Goal: Entertainment & Leisure: Consume media (video, audio)

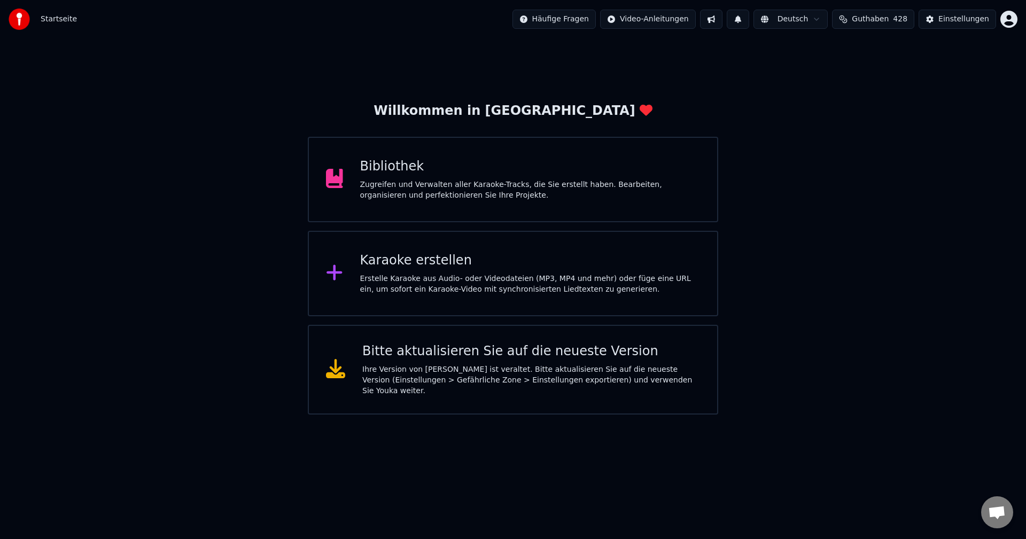
click at [540, 187] on div "Zugreifen und Verwalten aller Karaoke-Tracks, die Sie erstellt haben. Bearbeite…" at bounding box center [530, 190] width 340 height 21
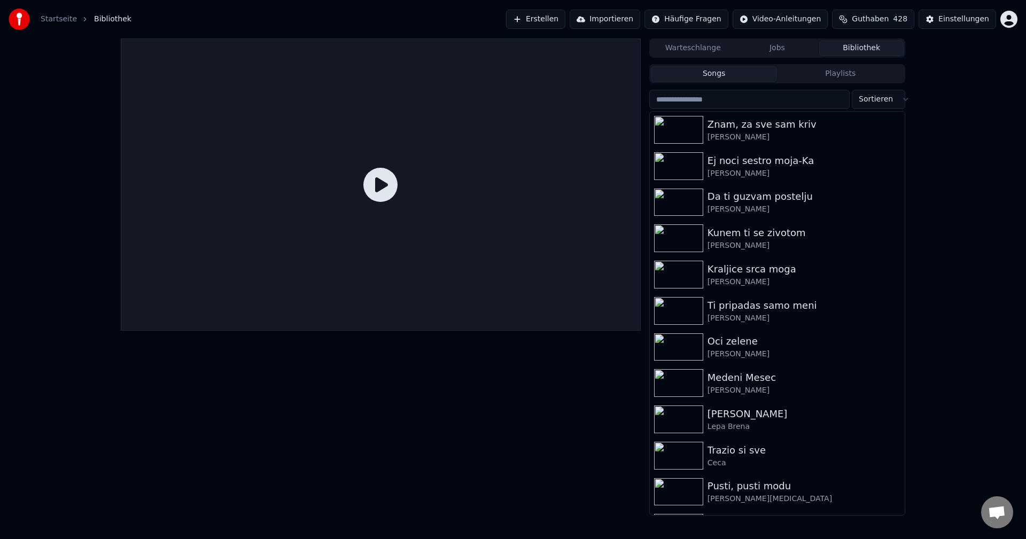
click at [865, 41] on button "Bibliothek" at bounding box center [861, 49] width 84 height 16
click at [667, 164] on img at bounding box center [678, 166] width 49 height 28
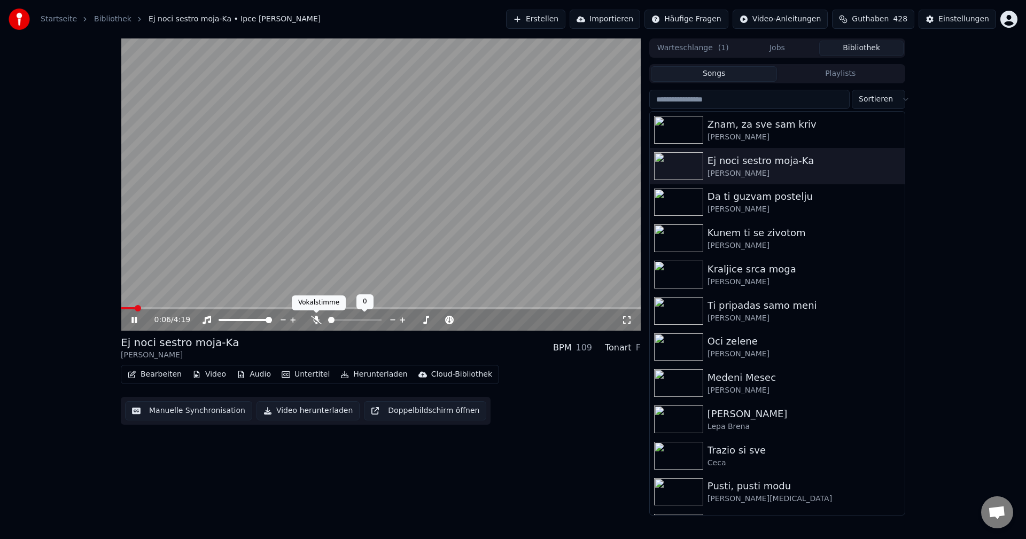
click at [316, 322] on icon at bounding box center [316, 320] width 11 height 9
click at [136, 305] on div "0:07 / 4:19" at bounding box center [381, 184] width 520 height 292
drag, startPoint x: 126, startPoint y: 303, endPoint x: 104, endPoint y: 303, distance: 22.4
click at [104, 303] on div "0:07 / 4:19 Ej noci sestro moja-Ka Ipce Ahmedovski BPM 109 Tonart F Bearbeiten …" at bounding box center [513, 276] width 1026 height 477
click at [121, 306] on span at bounding box center [124, 308] width 6 height 6
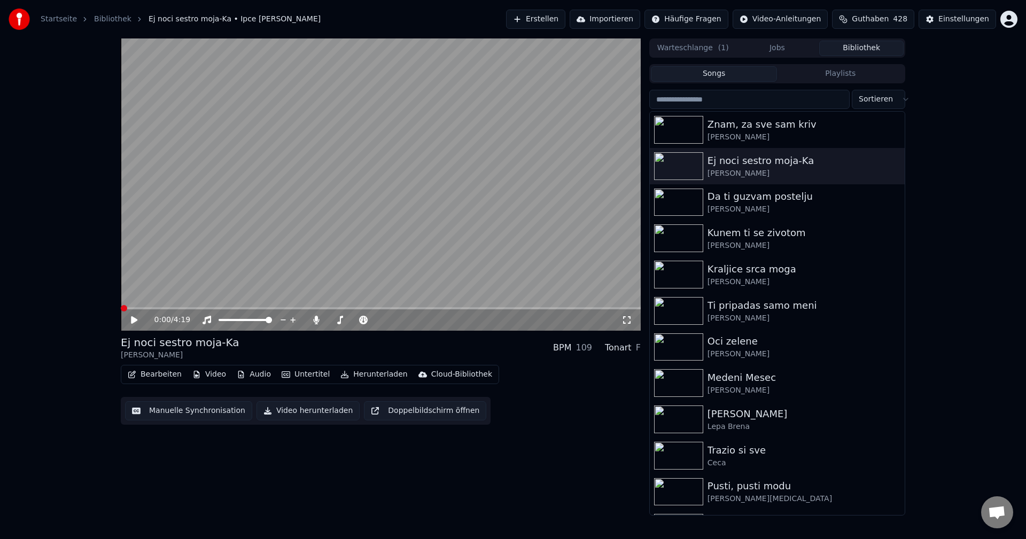
click at [306, 270] on video at bounding box center [381, 184] width 520 height 292
click at [360, 285] on video at bounding box center [381, 184] width 520 height 292
click at [361, 288] on video at bounding box center [381, 184] width 520 height 292
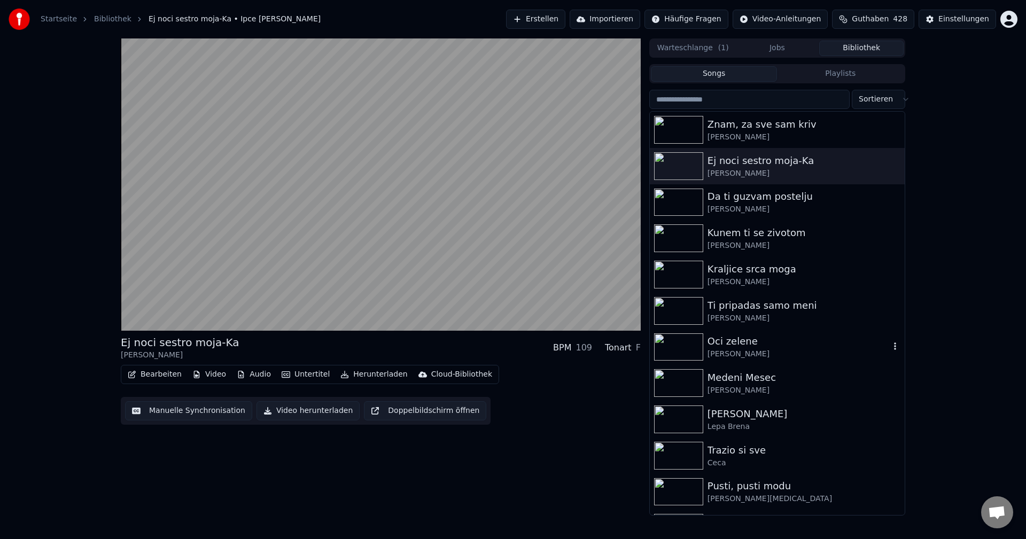
click at [684, 354] on img at bounding box center [678, 348] width 49 height 28
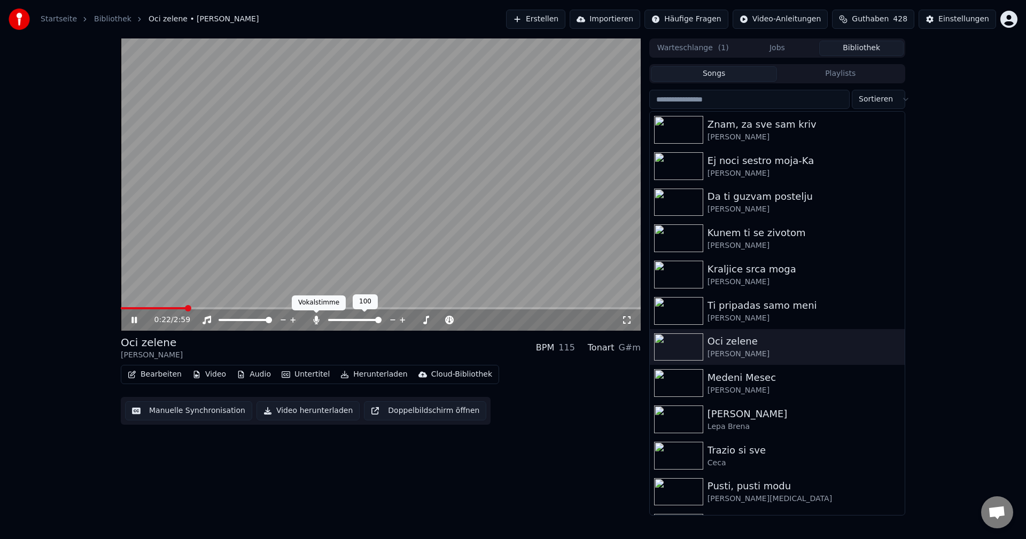
click at [317, 321] on icon at bounding box center [316, 320] width 6 height 9
click at [152, 309] on span at bounding box center [137, 308] width 32 height 2
click at [145, 307] on video at bounding box center [381, 184] width 520 height 292
click at [157, 307] on span at bounding box center [153, 308] width 64 height 2
drag, startPoint x: 223, startPoint y: 286, endPoint x: 289, endPoint y: 304, distance: 67.6
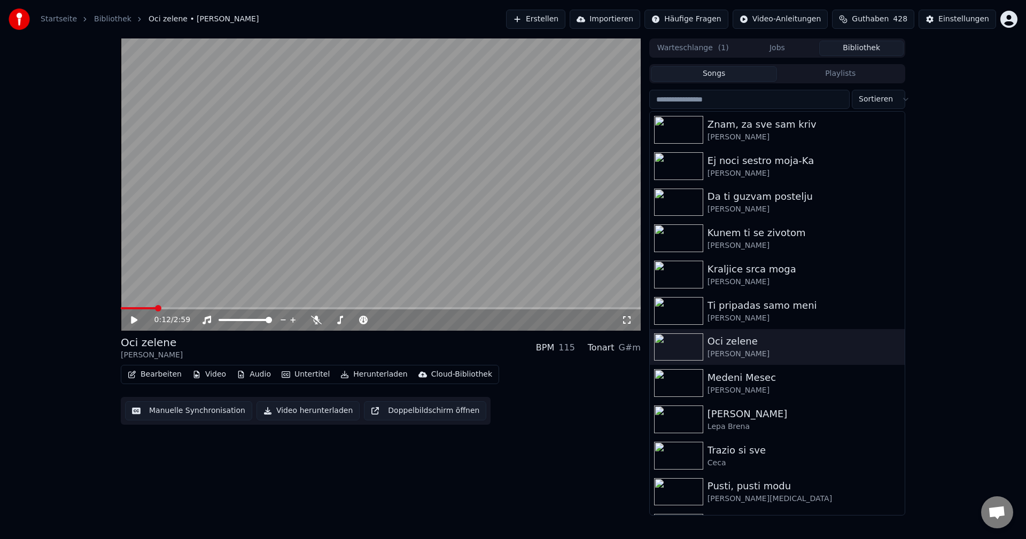
click at [226, 285] on video at bounding box center [381, 184] width 520 height 292
click at [150, 307] on span at bounding box center [135, 308] width 29 height 2
click at [691, 380] on img at bounding box center [678, 383] width 49 height 28
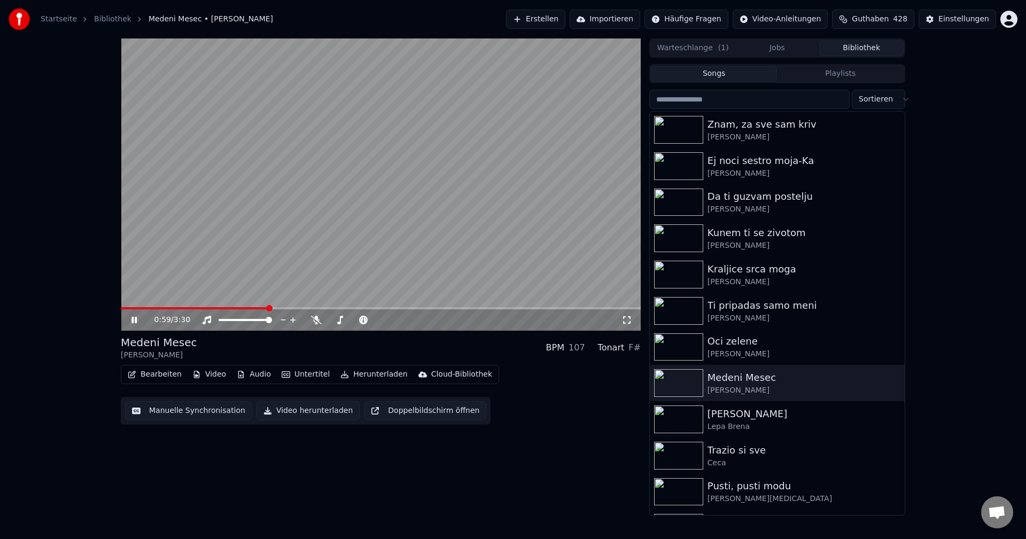
click at [131, 308] on span at bounding box center [194, 308] width 147 height 2
click at [127, 307] on span at bounding box center [215, 308] width 189 height 2
click at [156, 308] on span at bounding box center [197, 308] width 152 height 2
click at [146, 308] on span at bounding box center [294, 308] width 347 height 2
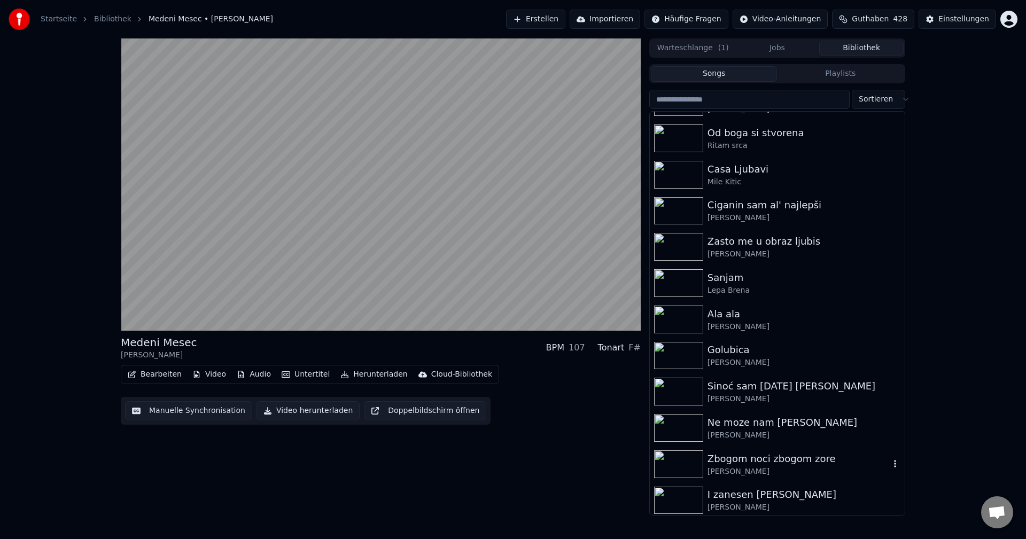
scroll to position [428, 0]
click at [672, 337] on div "Golubica [PERSON_NAME]" at bounding box center [777, 355] width 255 height 36
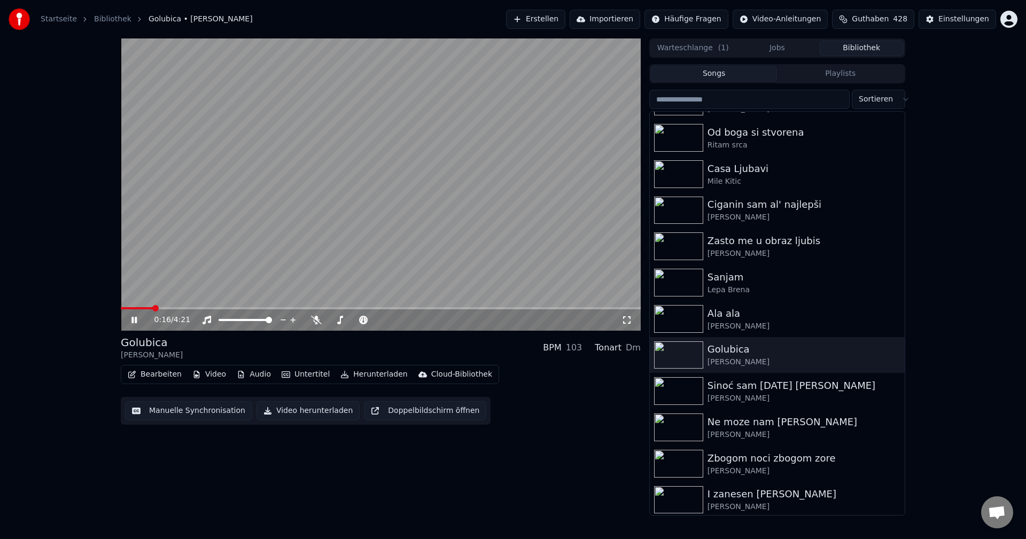
click at [152, 308] on span at bounding box center [137, 308] width 32 height 2
click at [133, 308] on span at bounding box center [127, 308] width 12 height 2
click at [132, 308] on span at bounding box center [205, 308] width 169 height 2
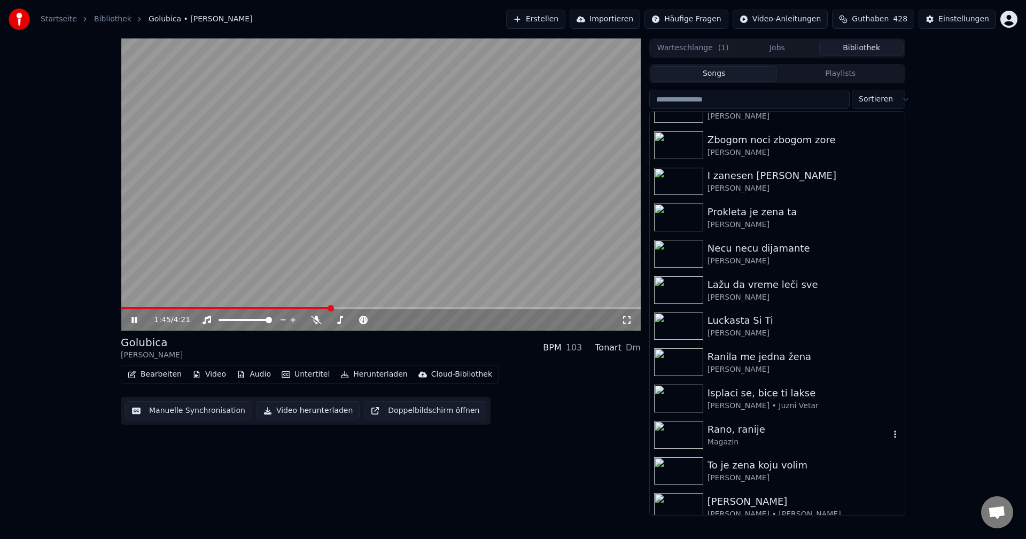
scroll to position [748, 0]
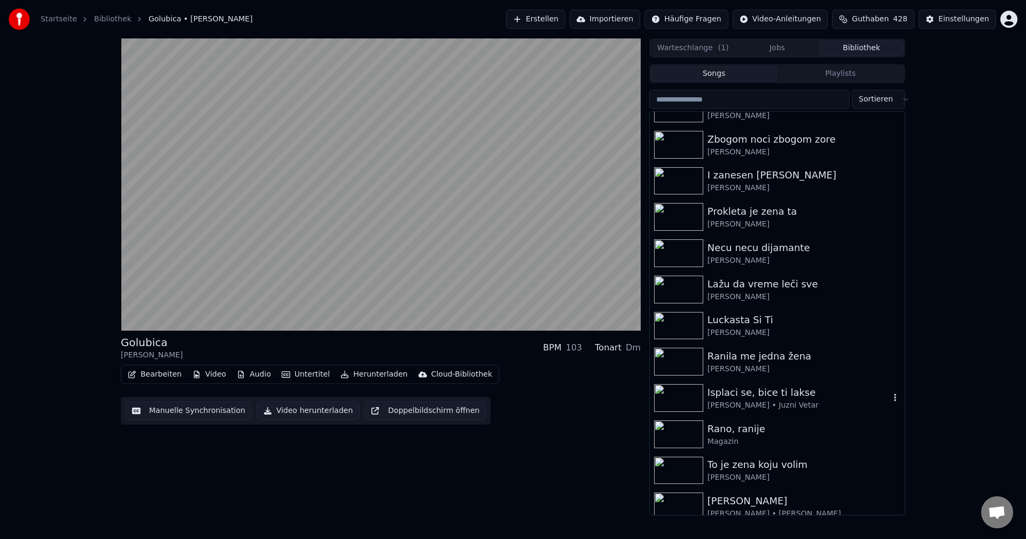
click at [680, 400] on img at bounding box center [678, 398] width 49 height 28
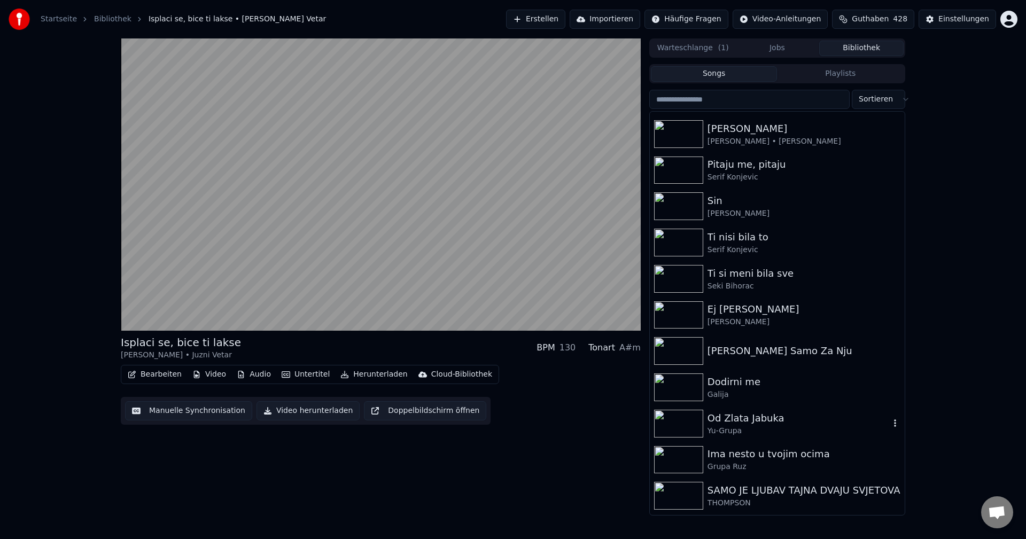
scroll to position [1229, 0]
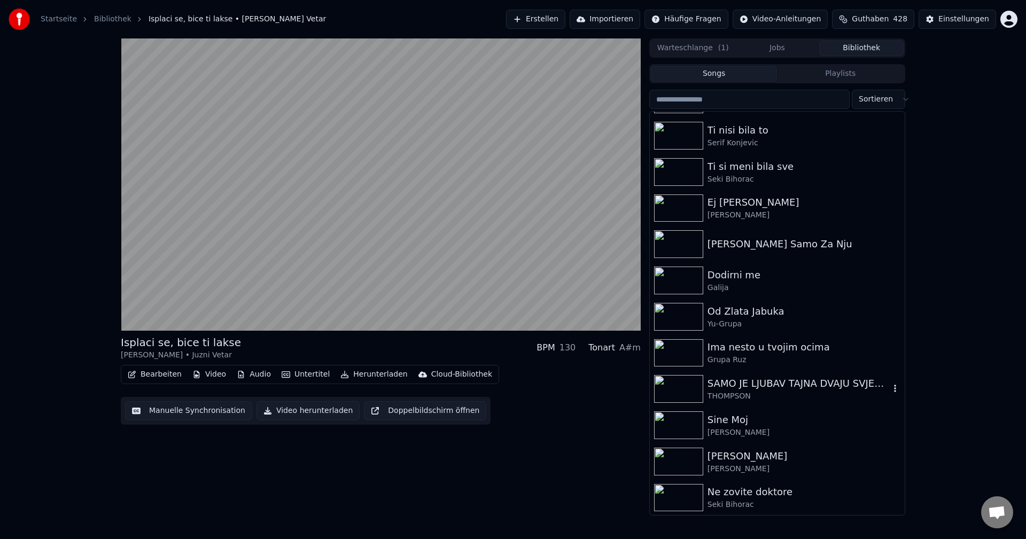
click at [686, 394] on img at bounding box center [678, 389] width 49 height 28
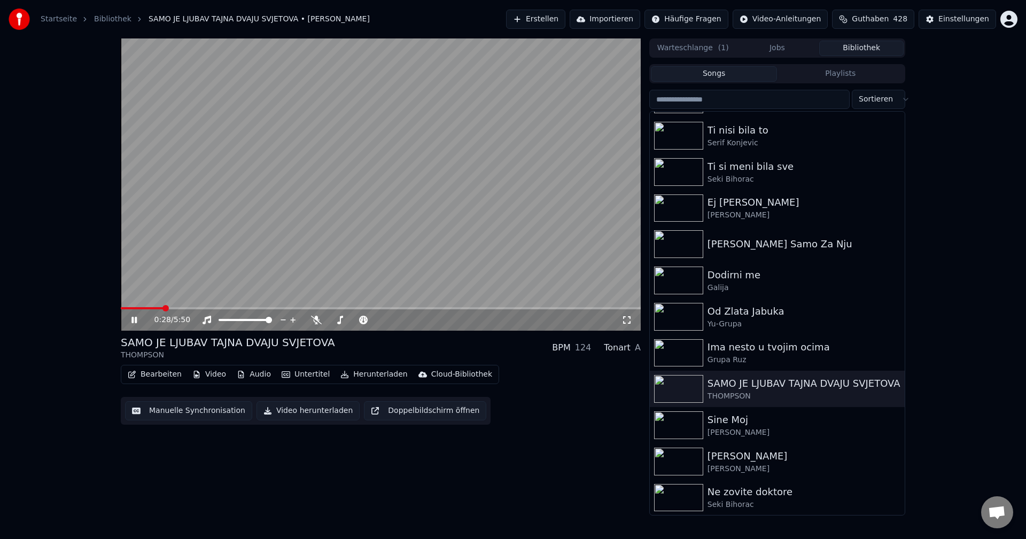
click at [122, 308] on span at bounding box center [142, 308] width 42 height 2
click at [135, 308] on span at bounding box center [128, 308] width 15 height 2
click at [123, 309] on span at bounding box center [137, 308] width 33 height 2
click at [134, 306] on video at bounding box center [381, 184] width 520 height 292
click at [129, 308] on div "0:22 / 5:50" at bounding box center [381, 184] width 520 height 292
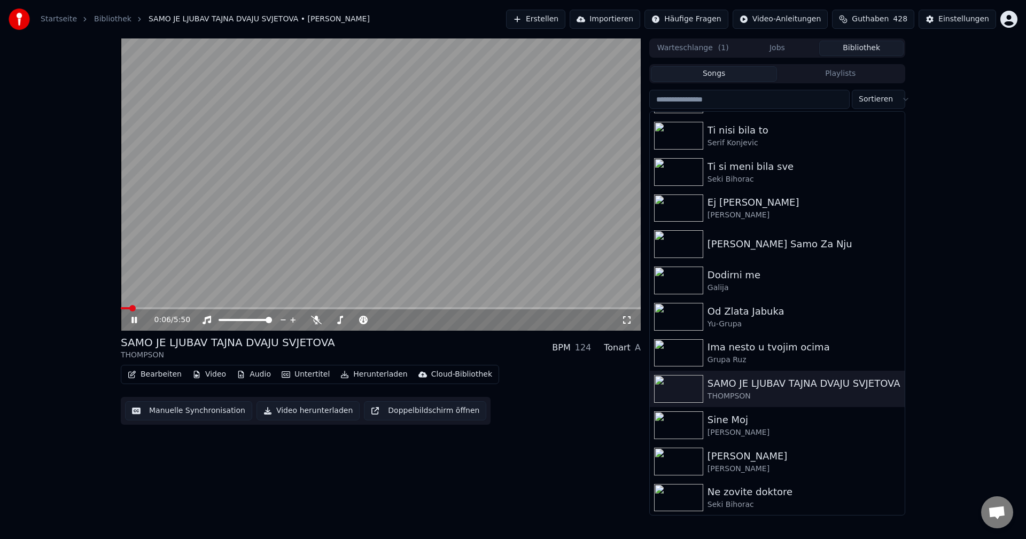
click at [130, 308] on span at bounding box center [125, 308] width 9 height 2
click at [134, 309] on span at bounding box center [127, 308] width 13 height 2
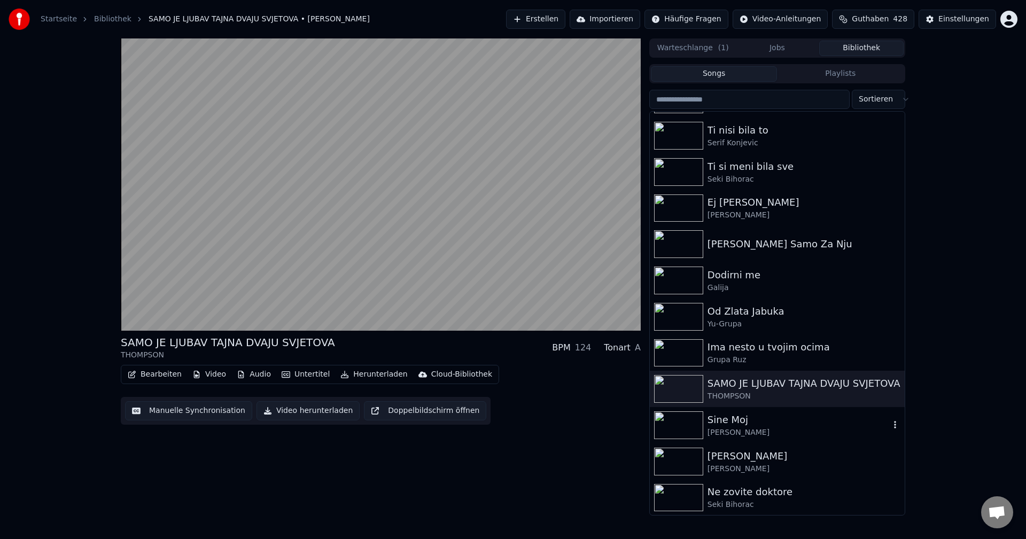
click at [684, 428] on img at bounding box center [678, 426] width 49 height 28
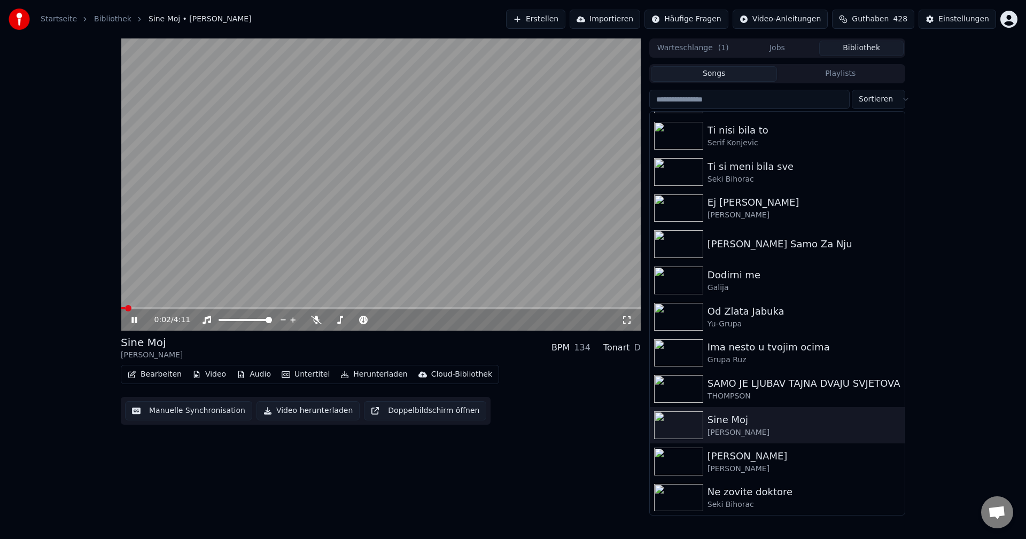
click at [124, 308] on span at bounding box center [123, 308] width 4 height 2
click at [125, 308] on span at bounding box center [123, 308] width 4 height 2
click at [125, 307] on span at bounding box center [173, 308] width 104 height 2
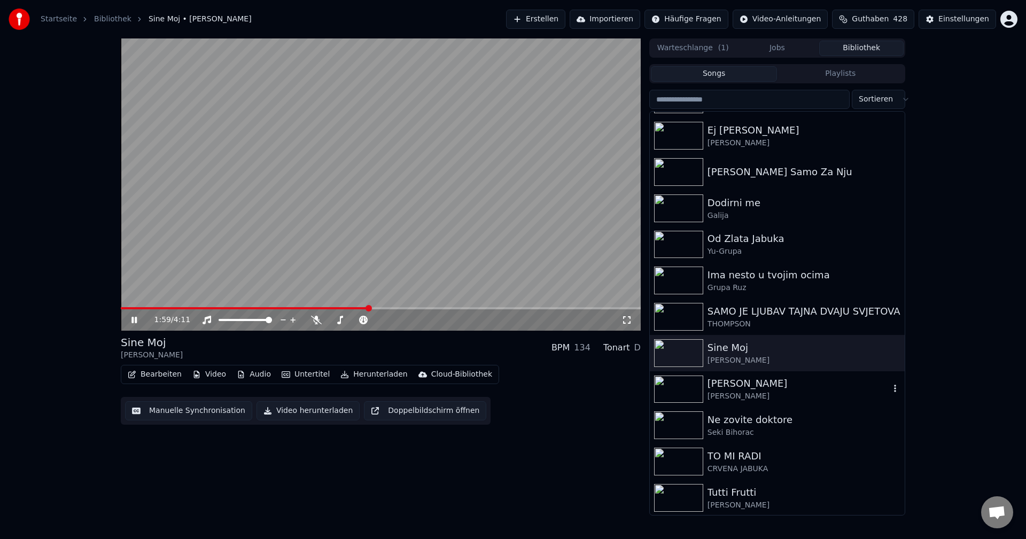
scroll to position [1443, 0]
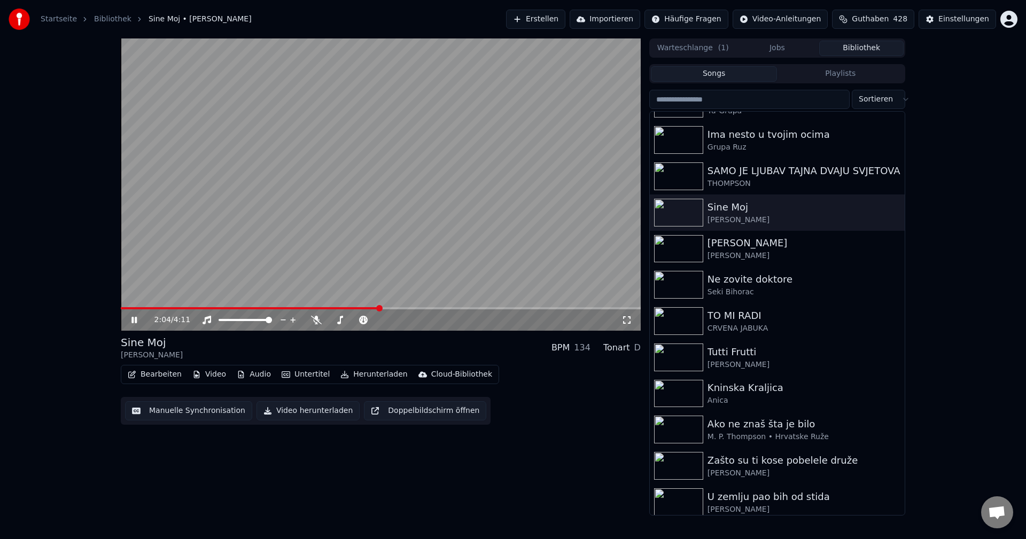
click at [131, 307] on video at bounding box center [381, 184] width 520 height 292
click at [130, 308] on span at bounding box center [126, 308] width 10 height 2
click at [526, 172] on video at bounding box center [381, 184] width 520 height 292
